Goal: Task Accomplishment & Management: Manage account settings

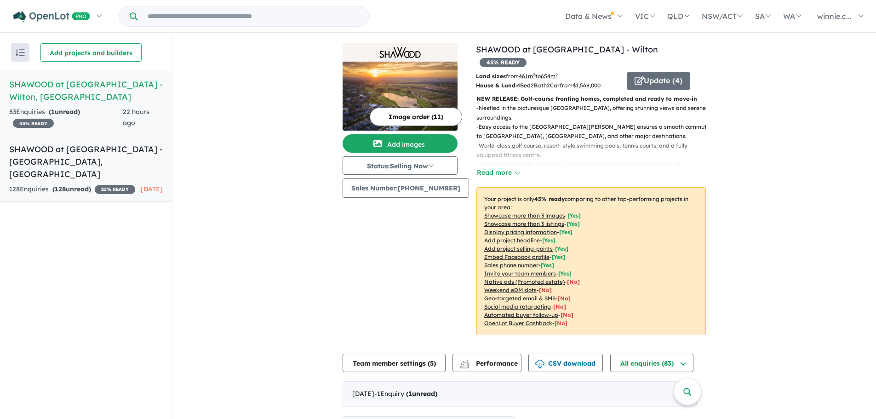
click at [92, 158] on h5 "SHAWOOD at [GEOGRAPHIC_DATA] - [GEOGRAPHIC_DATA] , [GEOGRAPHIC_DATA]" at bounding box center [86, 161] width 154 height 37
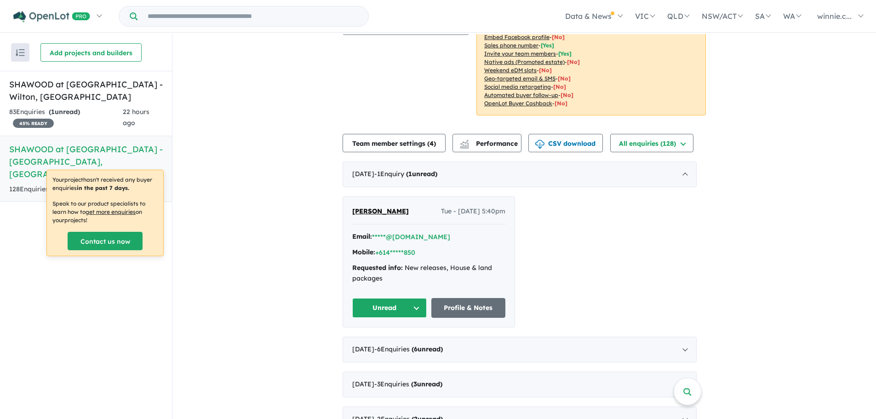
scroll to position [276, 0]
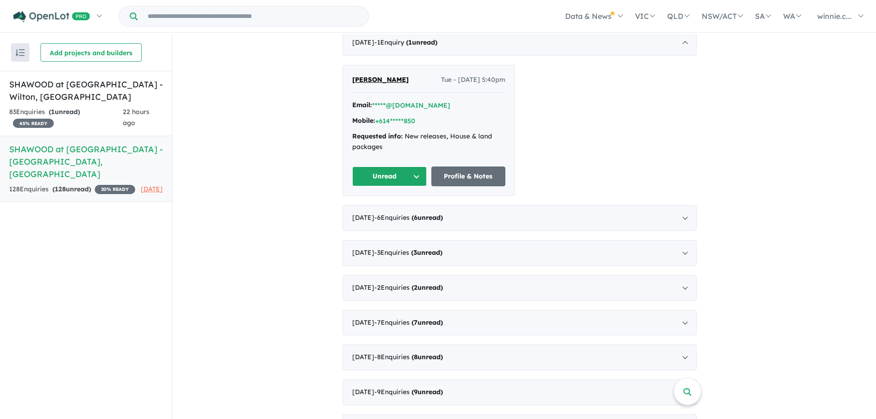
click at [251, 210] on div "View 2 projects in your account SHAWOOD at [GEOGRAPHIC_DATA] - [GEOGRAPHIC_DATA…" at bounding box center [524, 330] width 704 height 1144
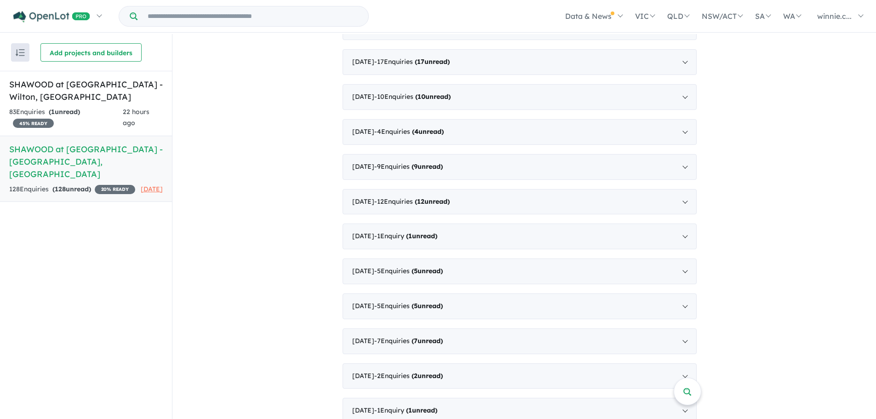
scroll to position [1, 0]
click at [398, 405] on span "- 1 Enquir y ( 1 unread)" at bounding box center [405, 409] width 63 height 8
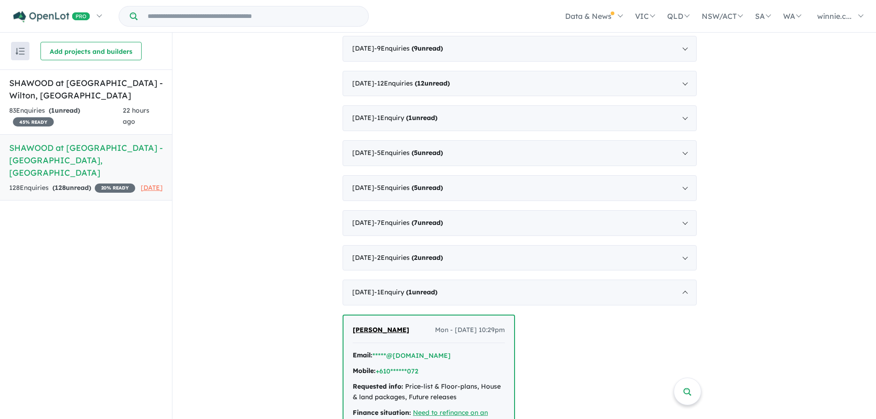
scroll to position [605, 0]
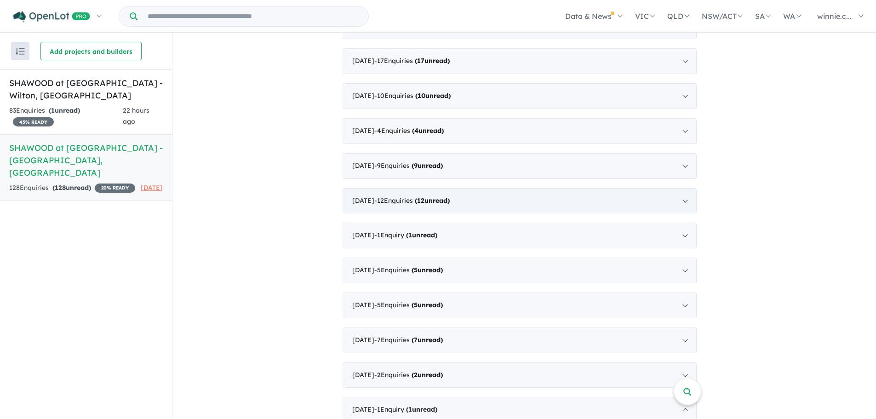
click at [420, 196] on span "- 12 Enquir ies ( 12 unread)" at bounding box center [411, 200] width 75 height 8
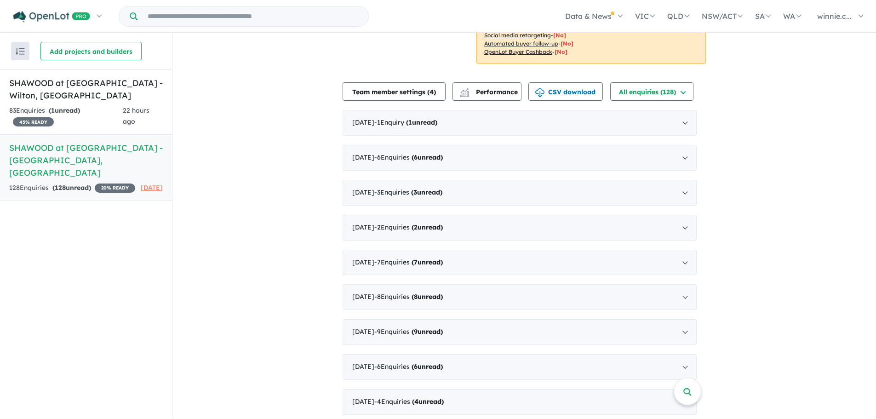
scroll to position [191, 0]
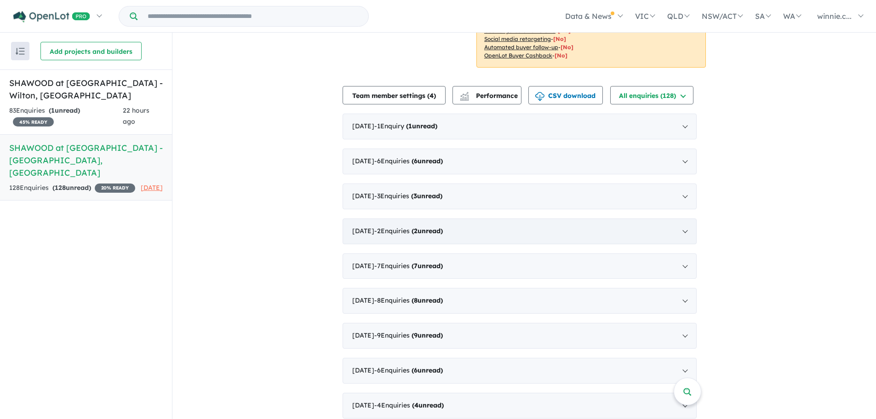
click at [378, 218] on div "May 2025 - 2 Enquir ies ( 2 unread)" at bounding box center [520, 231] width 354 height 26
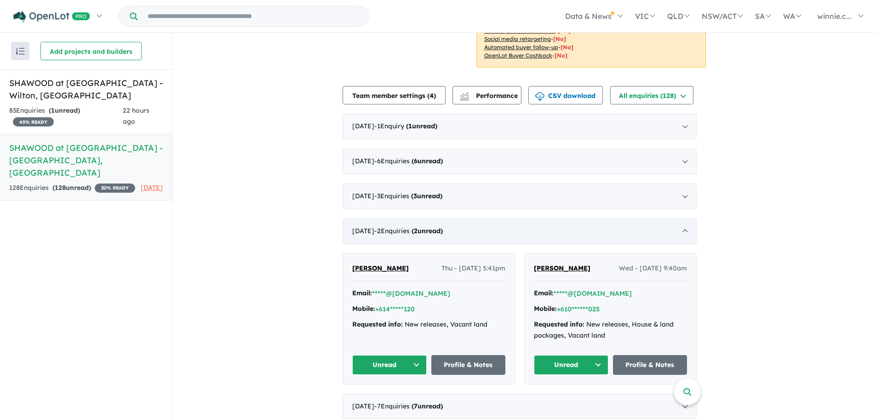
click at [689, 219] on div "May 2025 - 2 Enquir ies ( 2 unread)" at bounding box center [520, 231] width 354 height 26
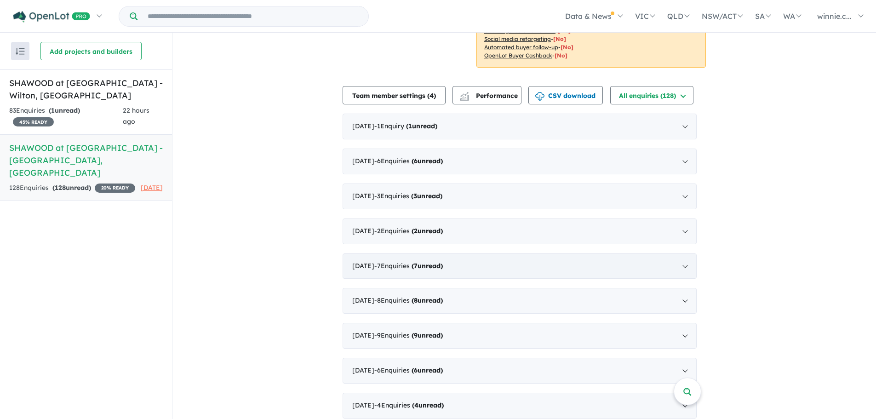
click at [410, 262] on span "- 7 Enquir ies ( 7 unread)" at bounding box center [408, 266] width 69 height 8
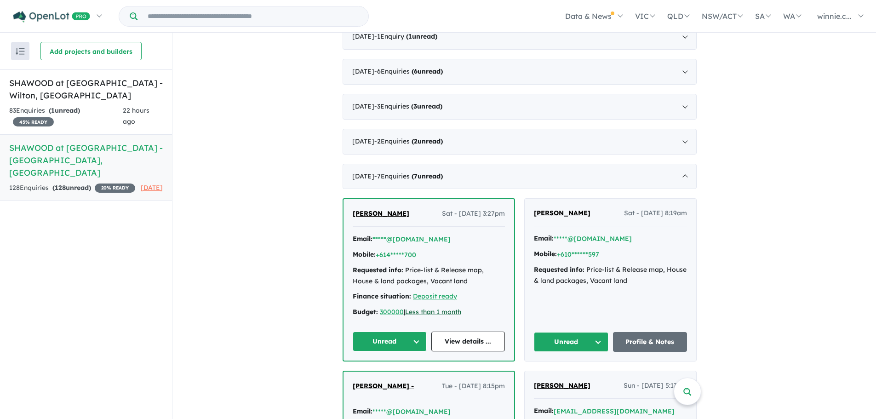
scroll to position [283, 0]
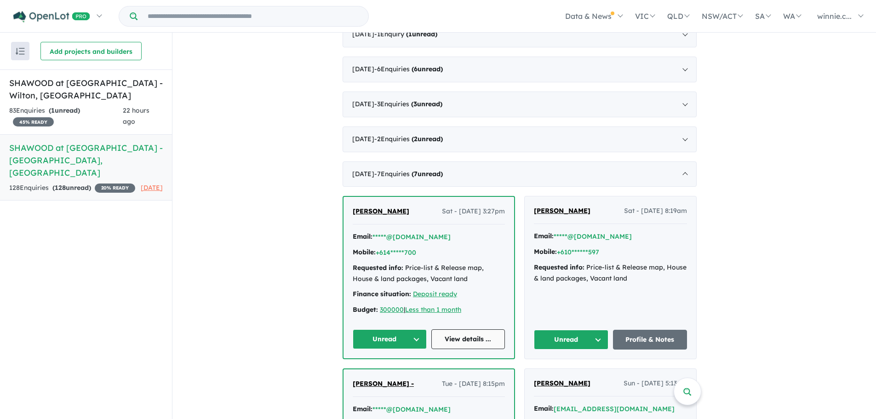
click at [475, 329] on link "View details ..." at bounding box center [468, 339] width 74 height 20
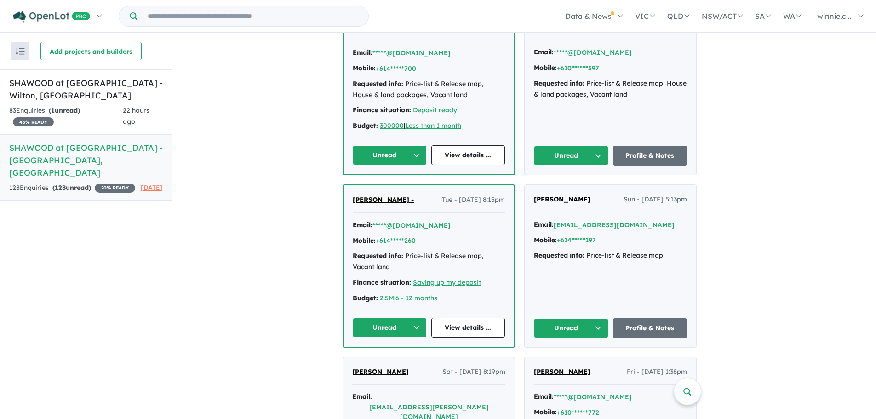
click at [731, 274] on div "View 2 projects in your account SHAWOOD at Asora Norwest - Norwest 20 % READY L…" at bounding box center [524, 390] width 704 height 1648
click at [553, 195] on span "Jen Moore" at bounding box center [562, 199] width 57 height 8
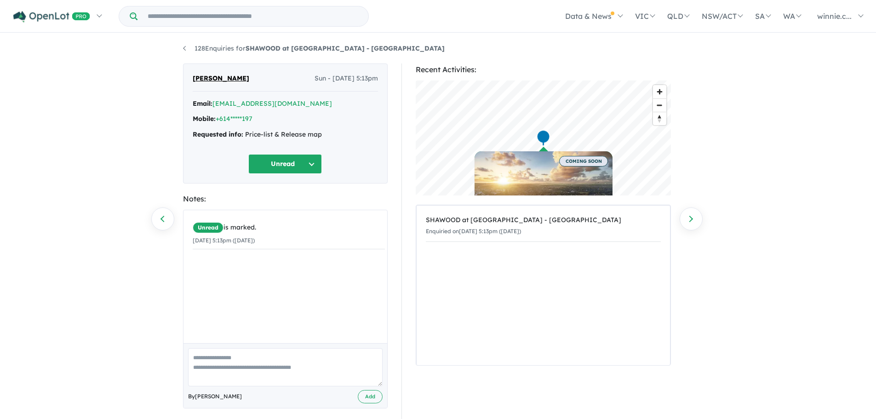
click at [284, 162] on button "Unread" at bounding box center [285, 164] width 74 height 20
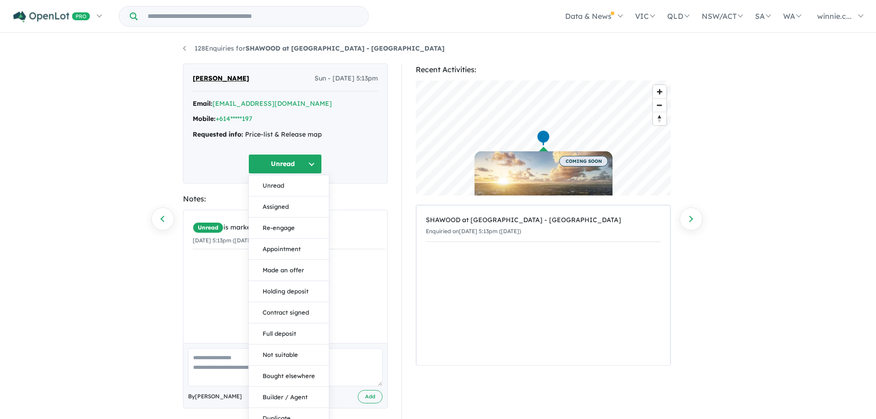
click at [284, 162] on button "Unread" at bounding box center [285, 164] width 74 height 20
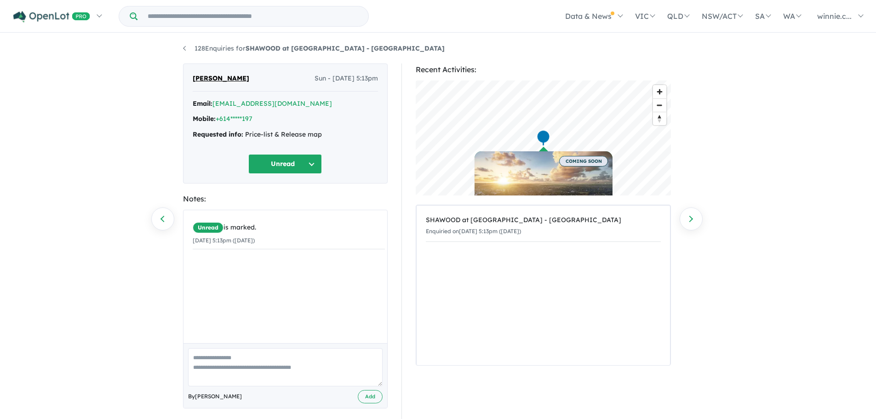
click at [208, 137] on strong "Requested info:" at bounding box center [218, 134] width 51 height 8
click at [220, 102] on link "*****@bigpond.net.au" at bounding box center [272, 103] width 120 height 8
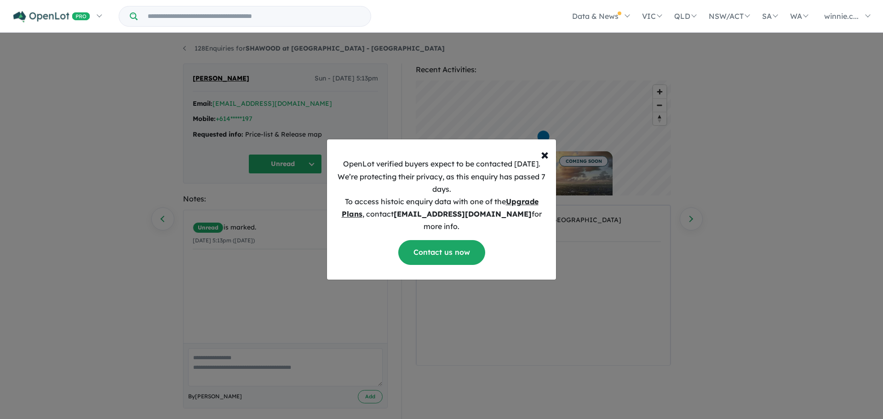
click at [355, 218] on u "Upgrade Plans" at bounding box center [440, 208] width 197 height 22
click at [526, 210] on u "Upgrade Plans" at bounding box center [440, 208] width 197 height 22
click at [441, 245] on link "Contact us now" at bounding box center [441, 252] width 87 height 24
click at [545, 161] on span "×" at bounding box center [545, 154] width 8 height 18
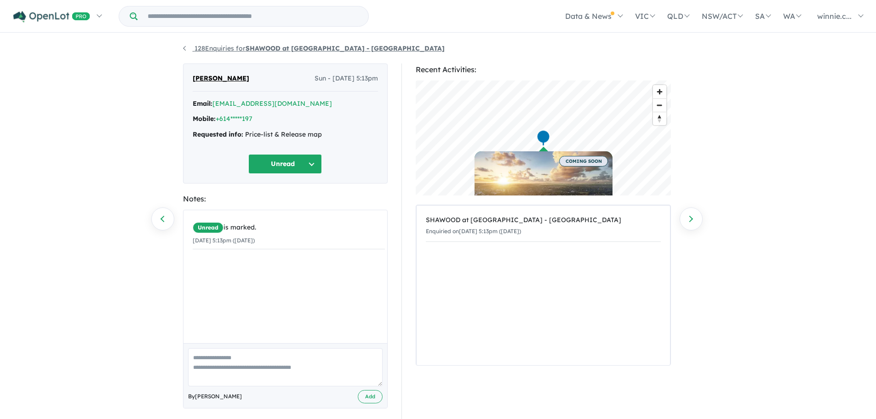
click at [184, 47] on link "128 Enquiries for SHAWOOD at Asora Norwest - Norwest" at bounding box center [314, 48] width 262 height 8
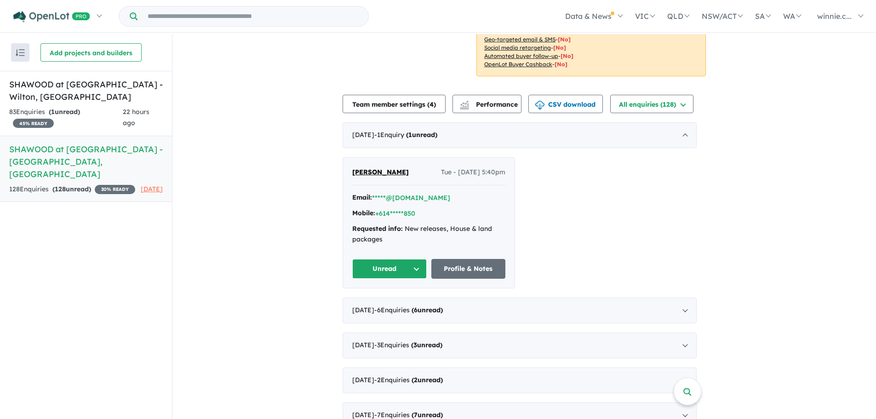
scroll to position [184, 0]
click at [412, 259] on button "Unread" at bounding box center [389, 268] width 74 height 20
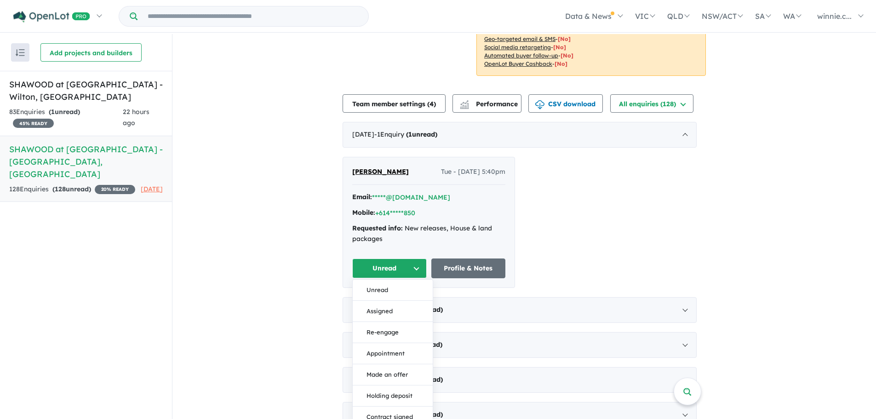
click at [585, 235] on div "Bikram Singh Tue - 05/08/2025, 5:40pm Email: *****@yahoo.com Mobile: +614*****8…" at bounding box center [520, 222] width 354 height 131
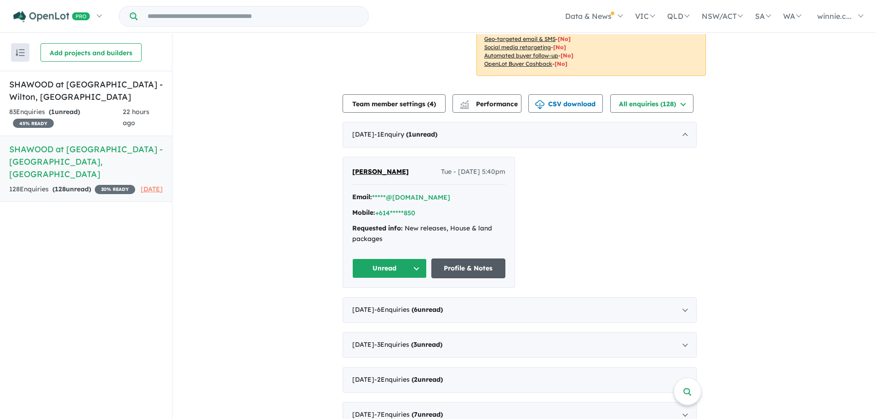
click at [487, 258] on link "Profile & Notes" at bounding box center [468, 268] width 74 height 20
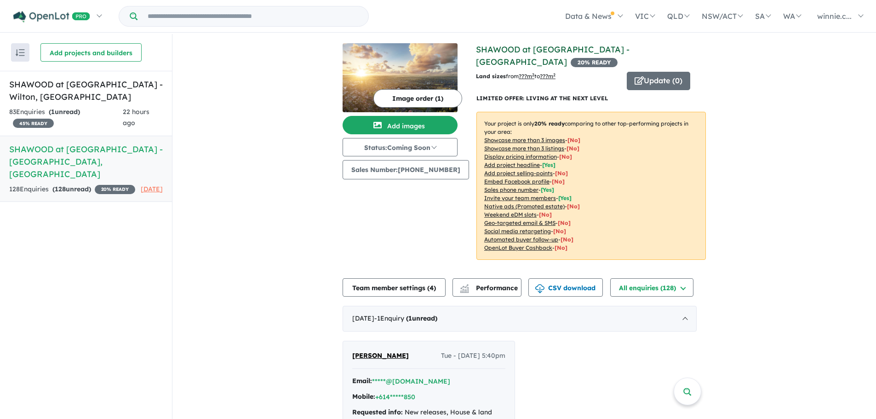
click at [517, 50] on link "SHAWOOD at [GEOGRAPHIC_DATA] - [GEOGRAPHIC_DATA]" at bounding box center [553, 55] width 154 height 23
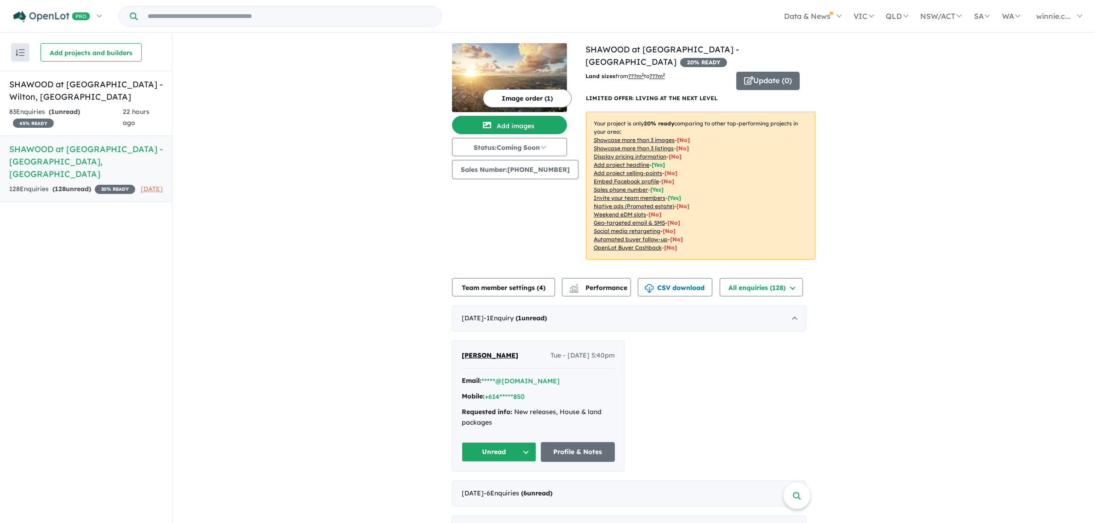
click at [601, 359] on div "Bikram Singh Tue - 05/08/2025, 5:40pm Email: *****@yahoo.com Mobile: +614*****8…" at bounding box center [539, 406] width 172 height 130
click at [799, 309] on div "August 2025 - 1 Enquir y ( 1 unread)" at bounding box center [629, 319] width 354 height 26
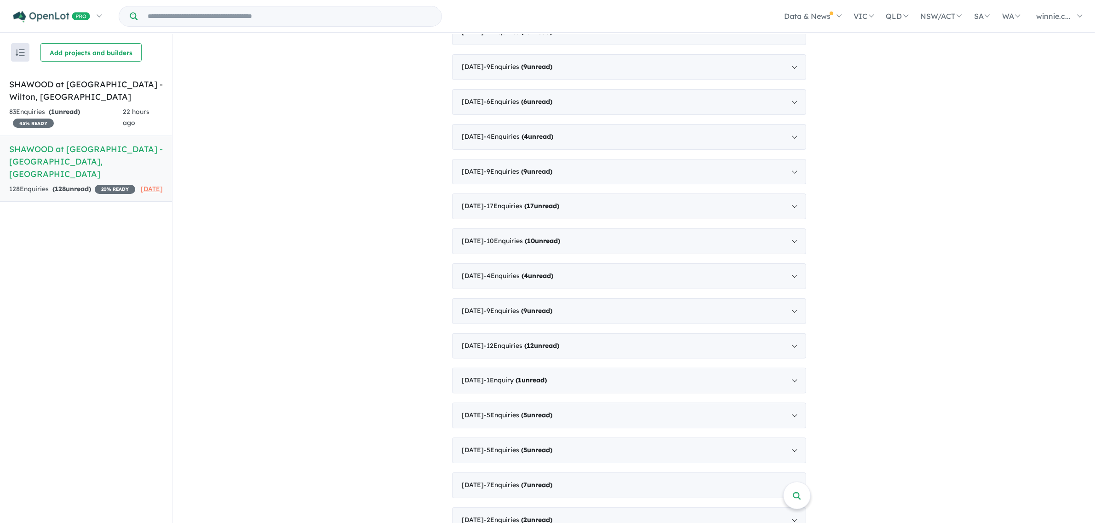
scroll to position [506, 0]
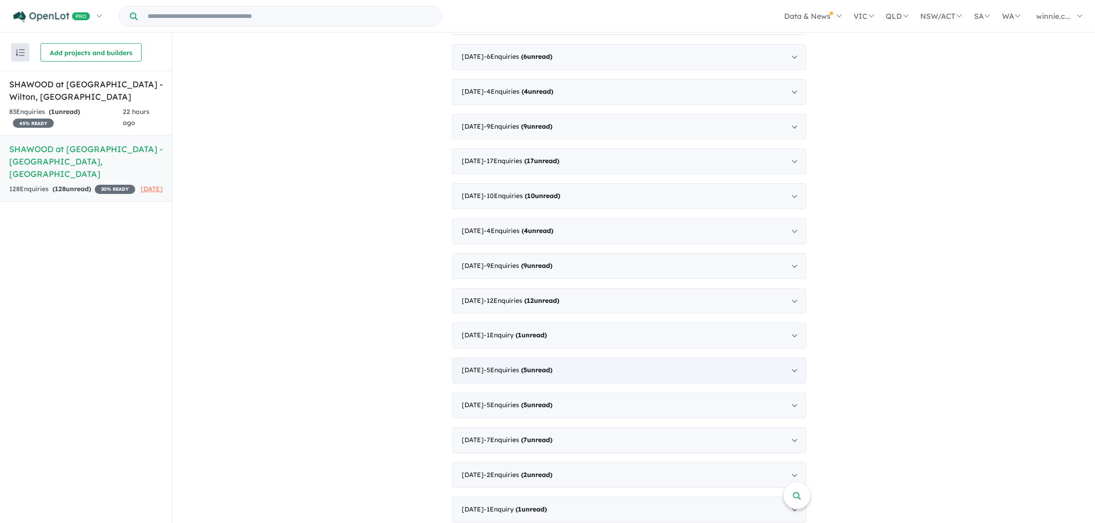
click at [552, 366] on strong "( 5 unread)" at bounding box center [536, 370] width 31 height 8
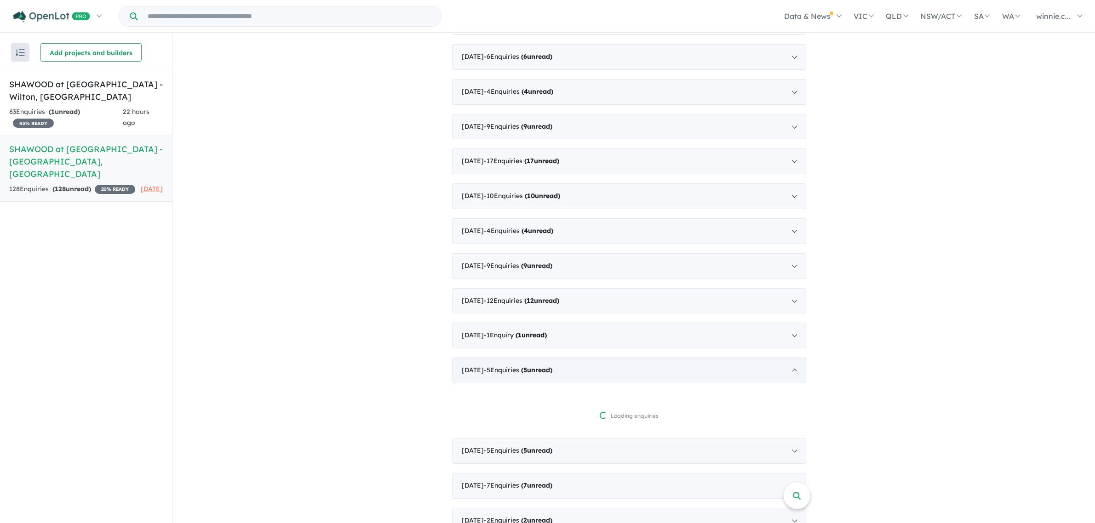
scroll to position [1, 0]
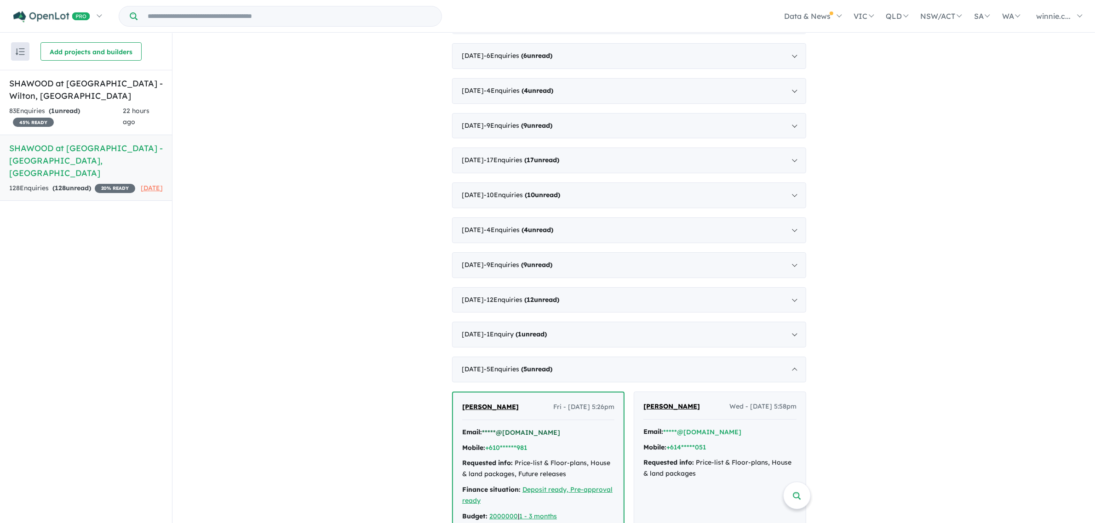
click at [504, 418] on button "*****@gmail.com" at bounding box center [521, 433] width 78 height 10
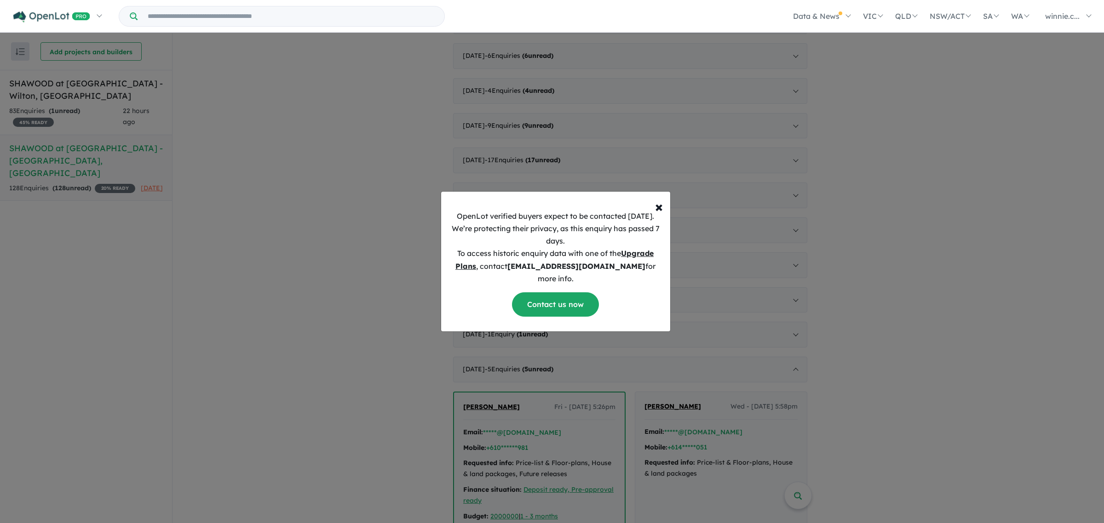
drag, startPoint x: 453, startPoint y: 218, endPoint x: 656, endPoint y: 270, distance: 209.6
click at [655, 274] on p "OpenLot verified buyers expect to be contacted within 1 week. We’re protecting …" at bounding box center [555, 247] width 214 height 75
copy p "OpenLot verified buyers expect to be contacted within 1 week. We’re protecting …"
click at [658, 216] on span "×" at bounding box center [659, 206] width 8 height 18
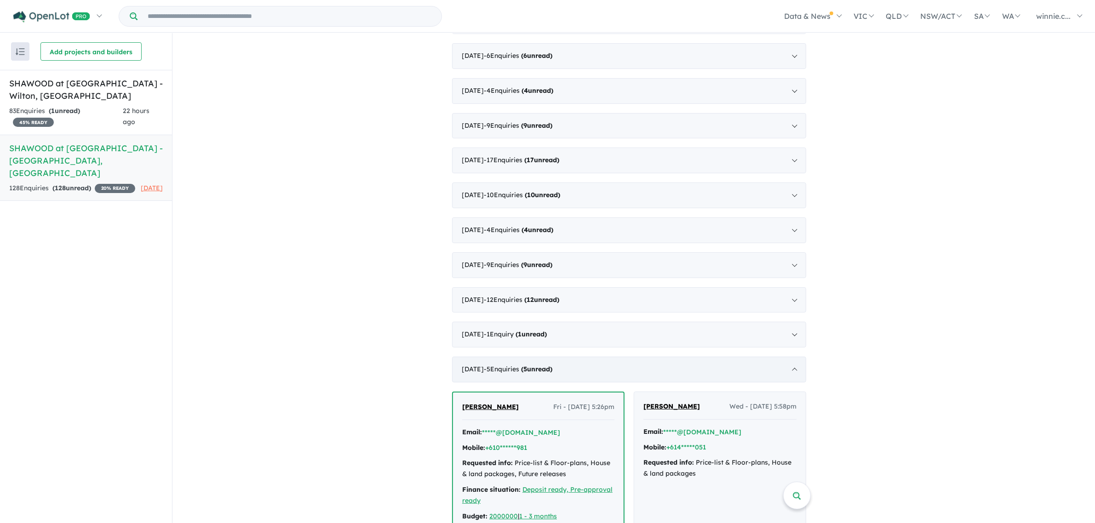
click at [794, 360] on div "September 2021 - 5 Enquir ies ( 5 unread)" at bounding box center [629, 370] width 354 height 26
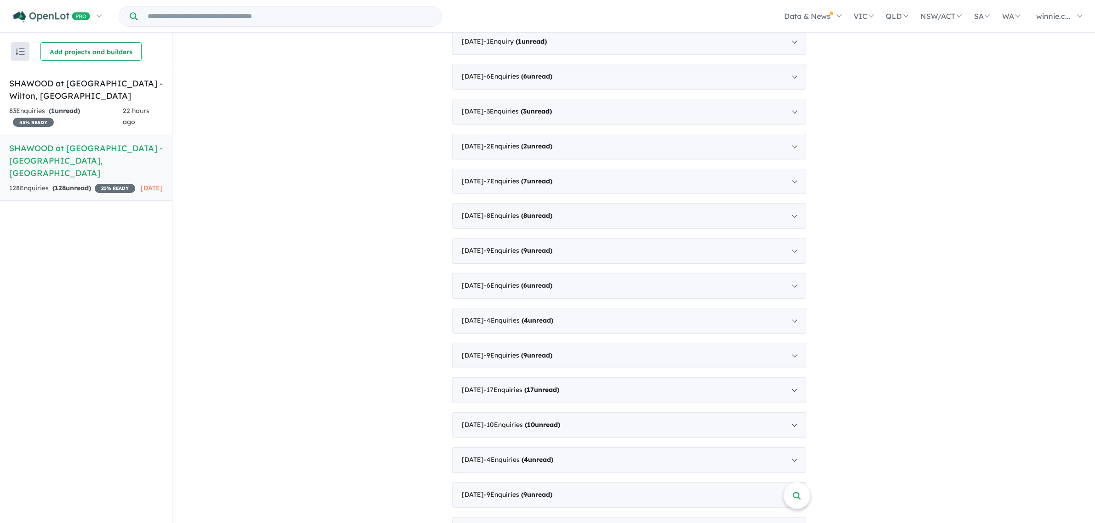
scroll to position [0, 0]
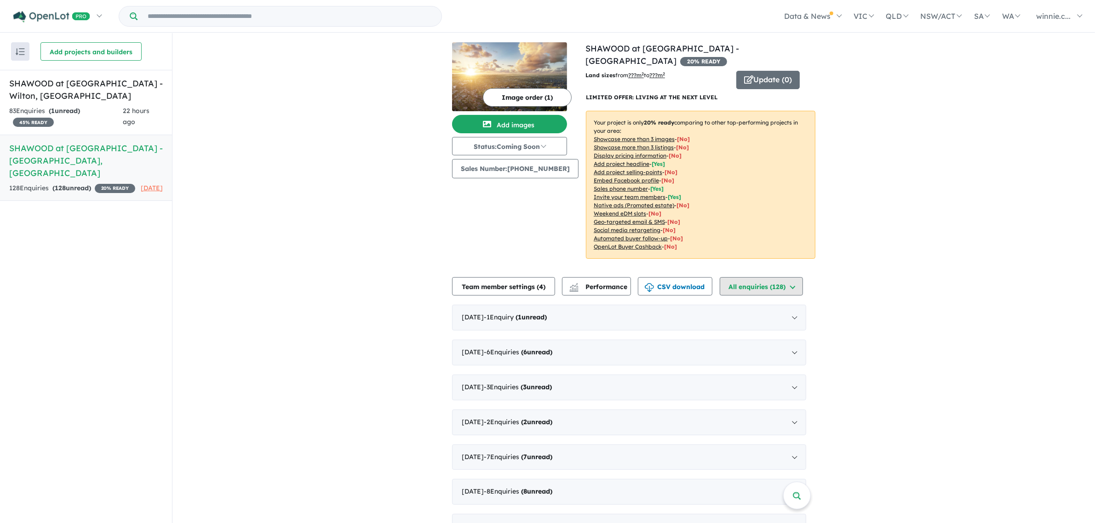
click at [774, 277] on button "All enquiries ( 128 )" at bounding box center [761, 286] width 83 height 18
click at [668, 48] on link "SHAWOOD at [GEOGRAPHIC_DATA] - [GEOGRAPHIC_DATA]" at bounding box center [662, 54] width 154 height 23
click at [512, 313] on span "- 1 Enquir y ( 1 unread)" at bounding box center [515, 317] width 63 height 8
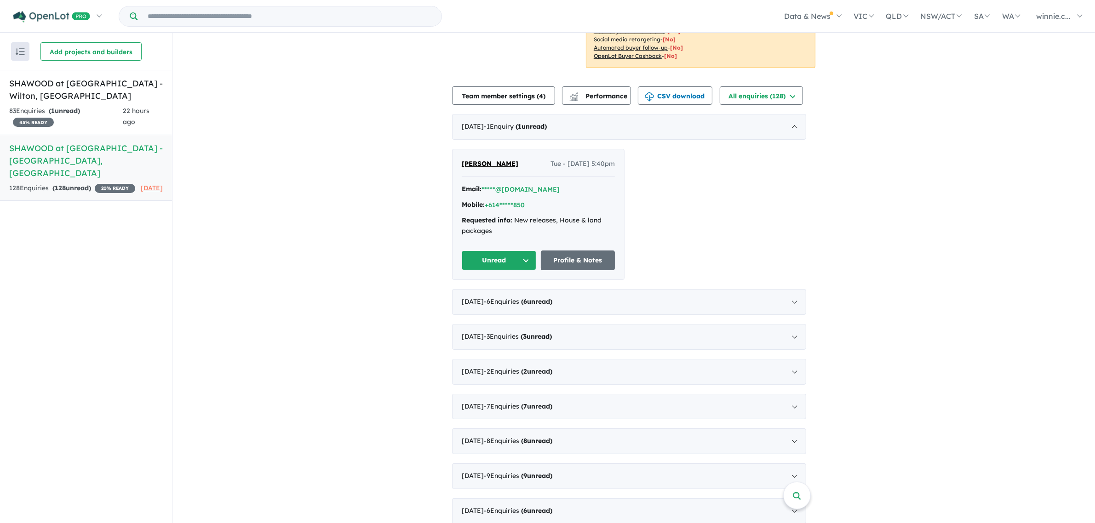
scroll to position [230, 0]
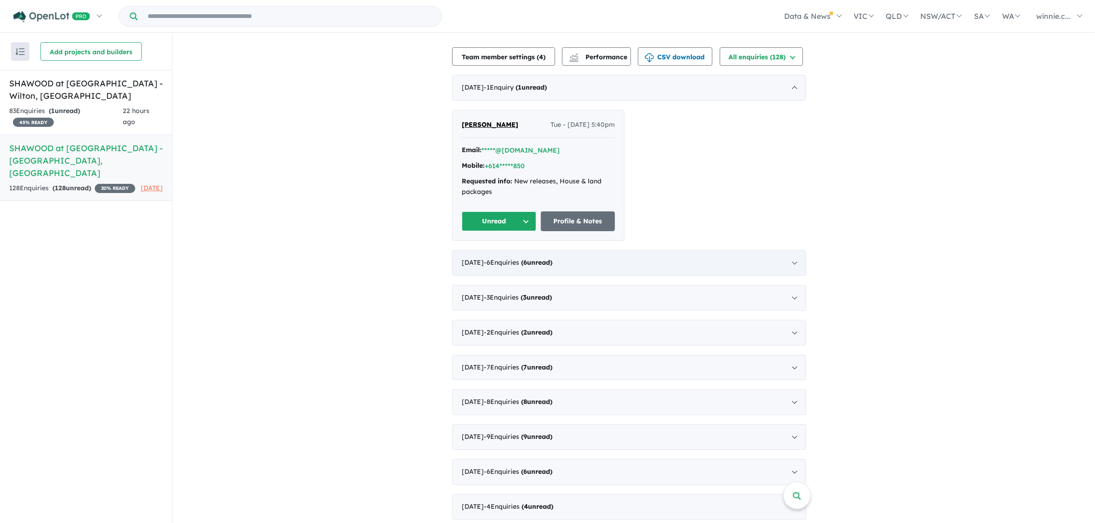
click at [583, 251] on div "July 2025 - 6 Enquir ies ( 6 unread)" at bounding box center [629, 263] width 354 height 26
